Goal: Navigation & Orientation: Find specific page/section

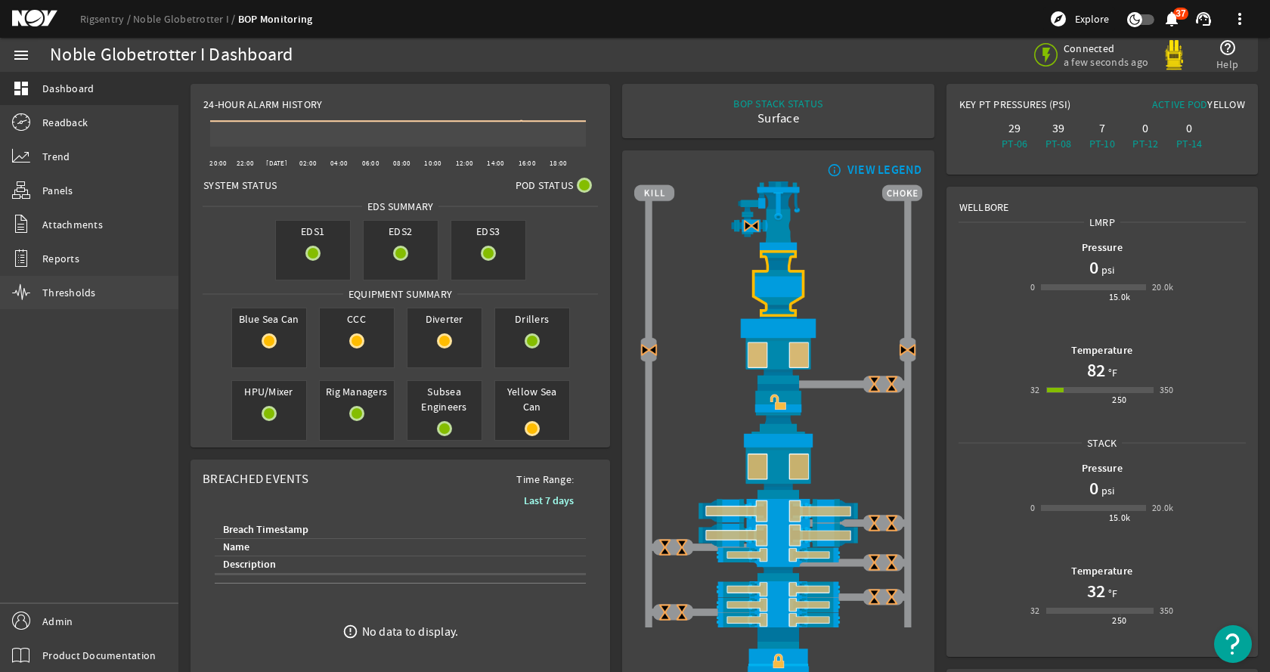
click at [67, 288] on span "Thresholds" at bounding box center [69, 292] width 54 height 15
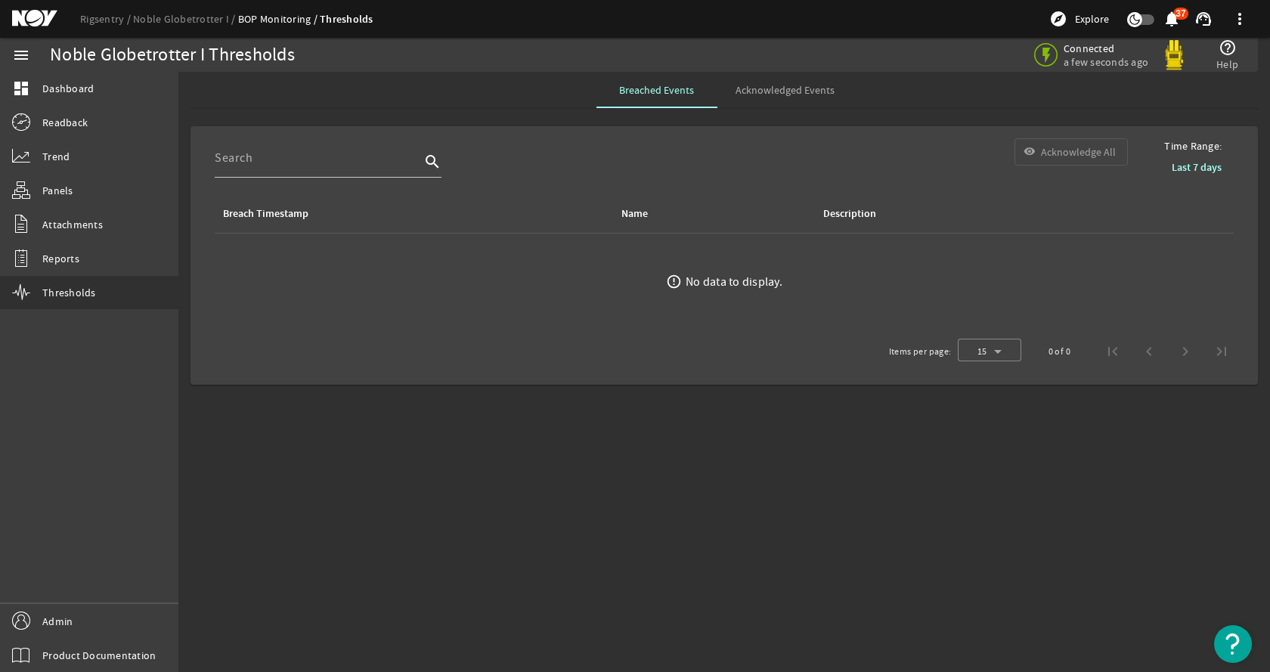
click at [764, 91] on span "Acknowledged Events" at bounding box center [785, 90] width 99 height 11
click at [88, 23] on link "Rigsentry" at bounding box center [106, 19] width 53 height 14
